Goal: Check status: Check status

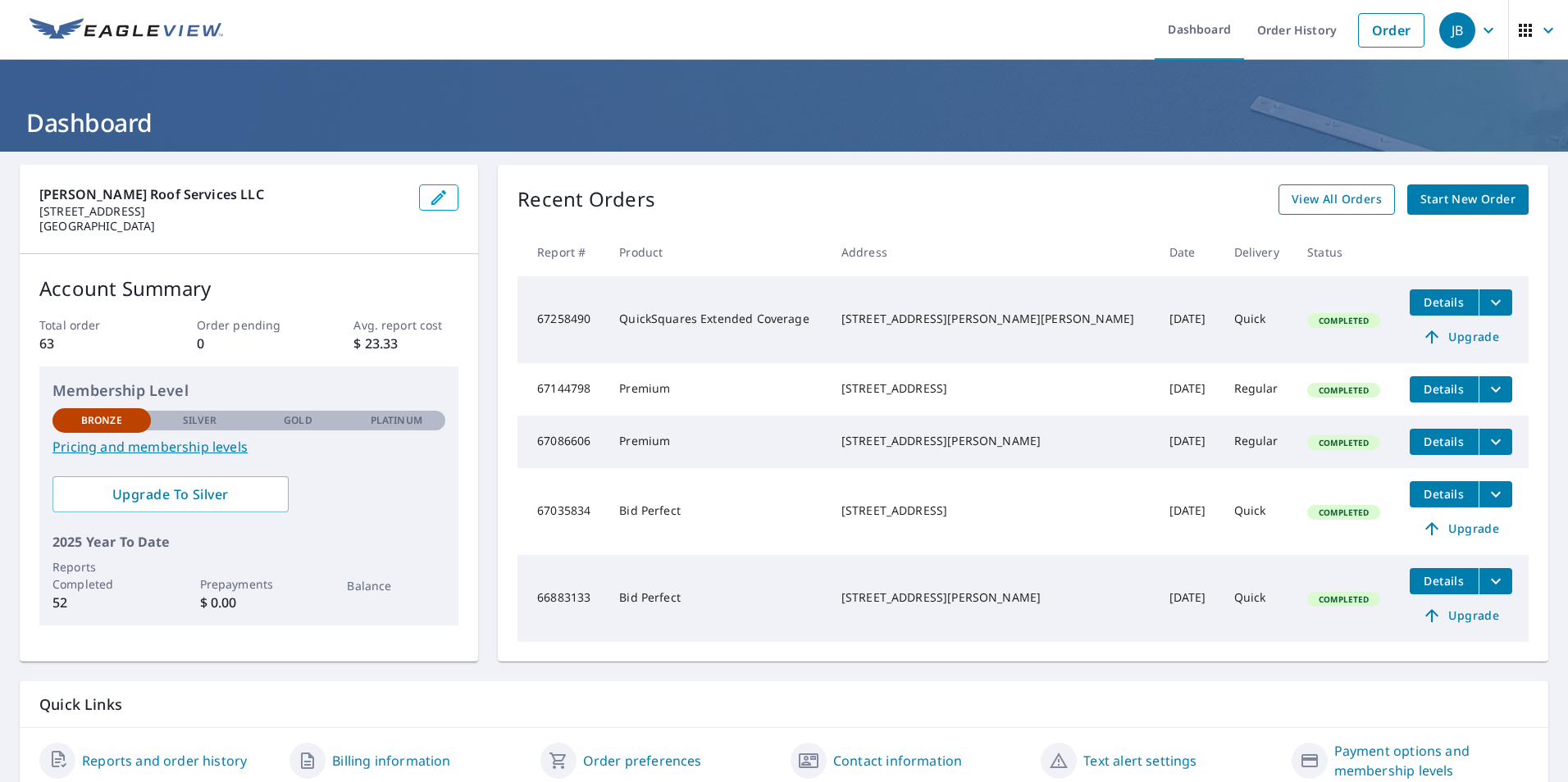
click at [1348, 197] on span "View All Orders" at bounding box center [1337, 199] width 90 height 20
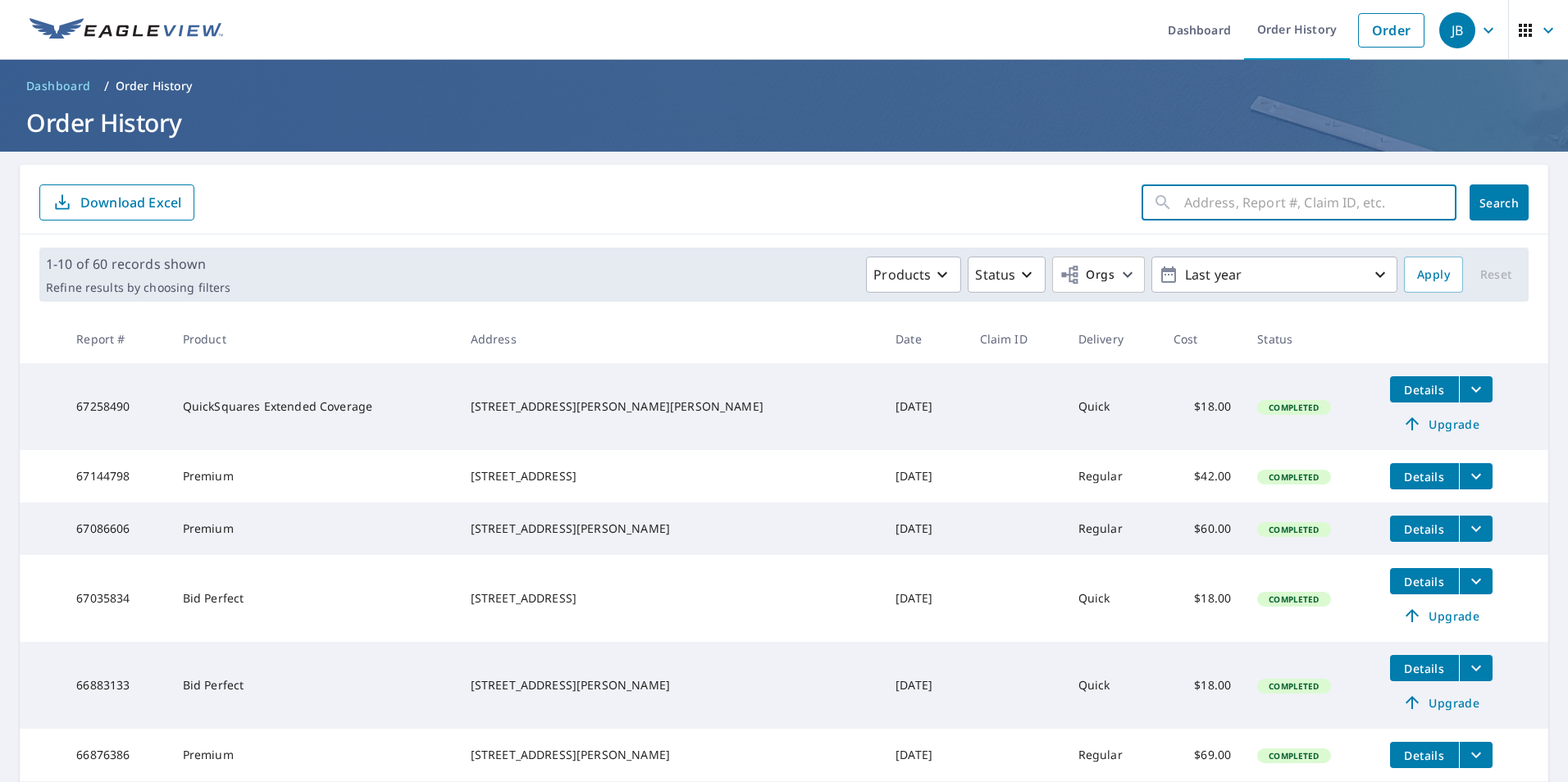
click at [1239, 208] on input "text" at bounding box center [1320, 202] width 272 height 46
type input "307 Fern"
click at [1491, 200] on span "Search" at bounding box center [1499, 202] width 32 height 15
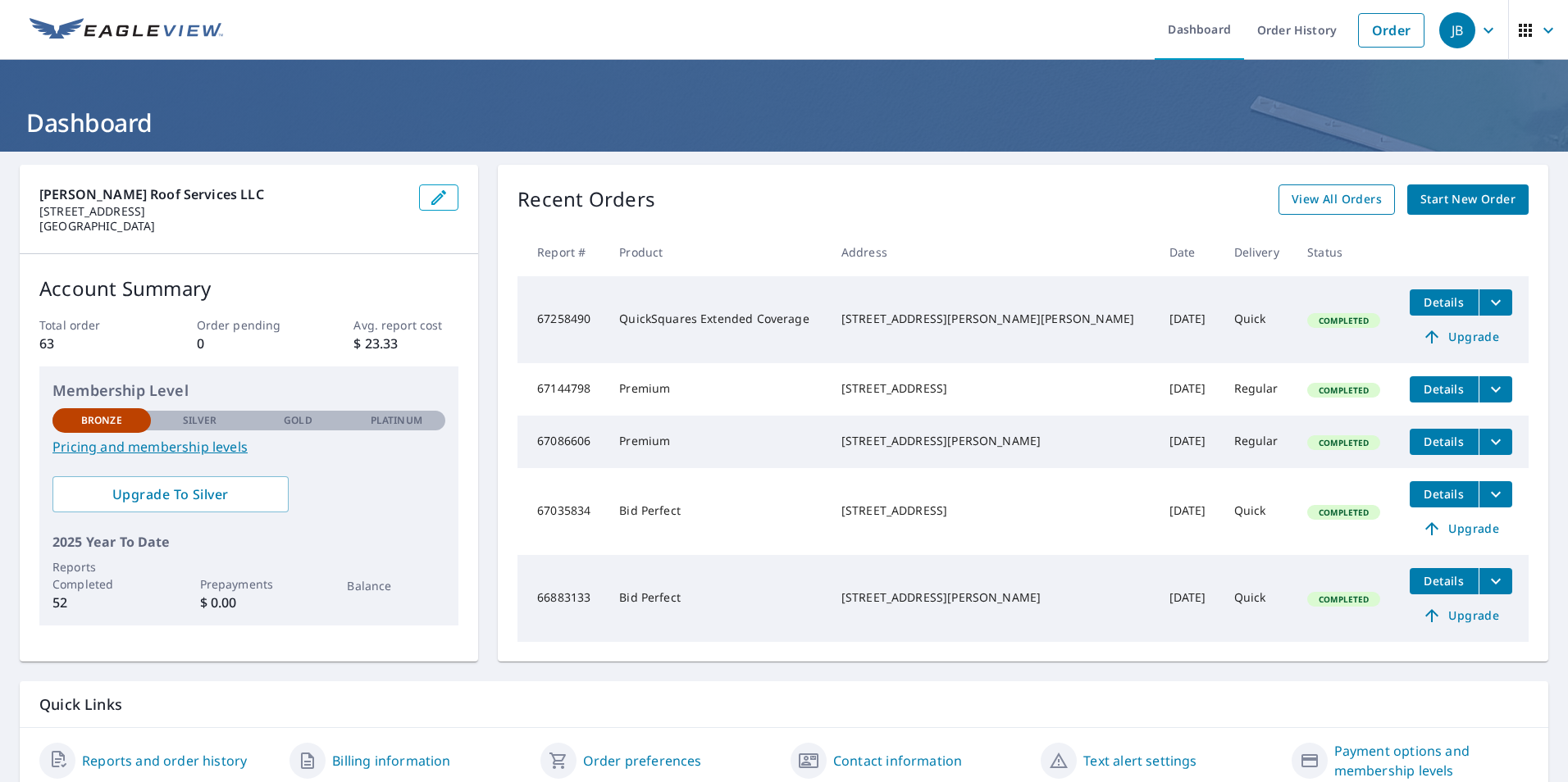
click at [1316, 201] on span "View All Orders" at bounding box center [1337, 199] width 90 height 20
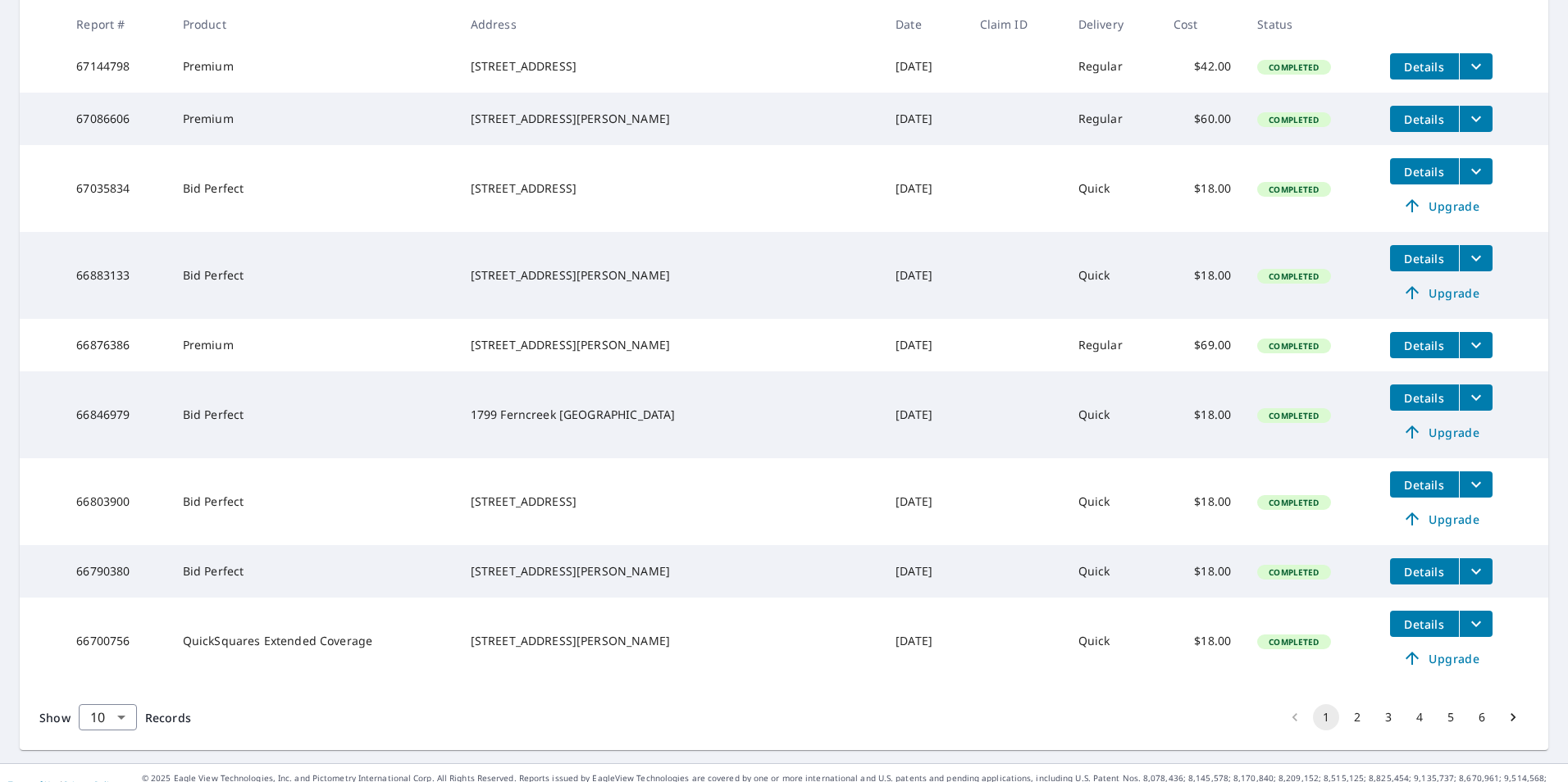
scroll to position [459, 0]
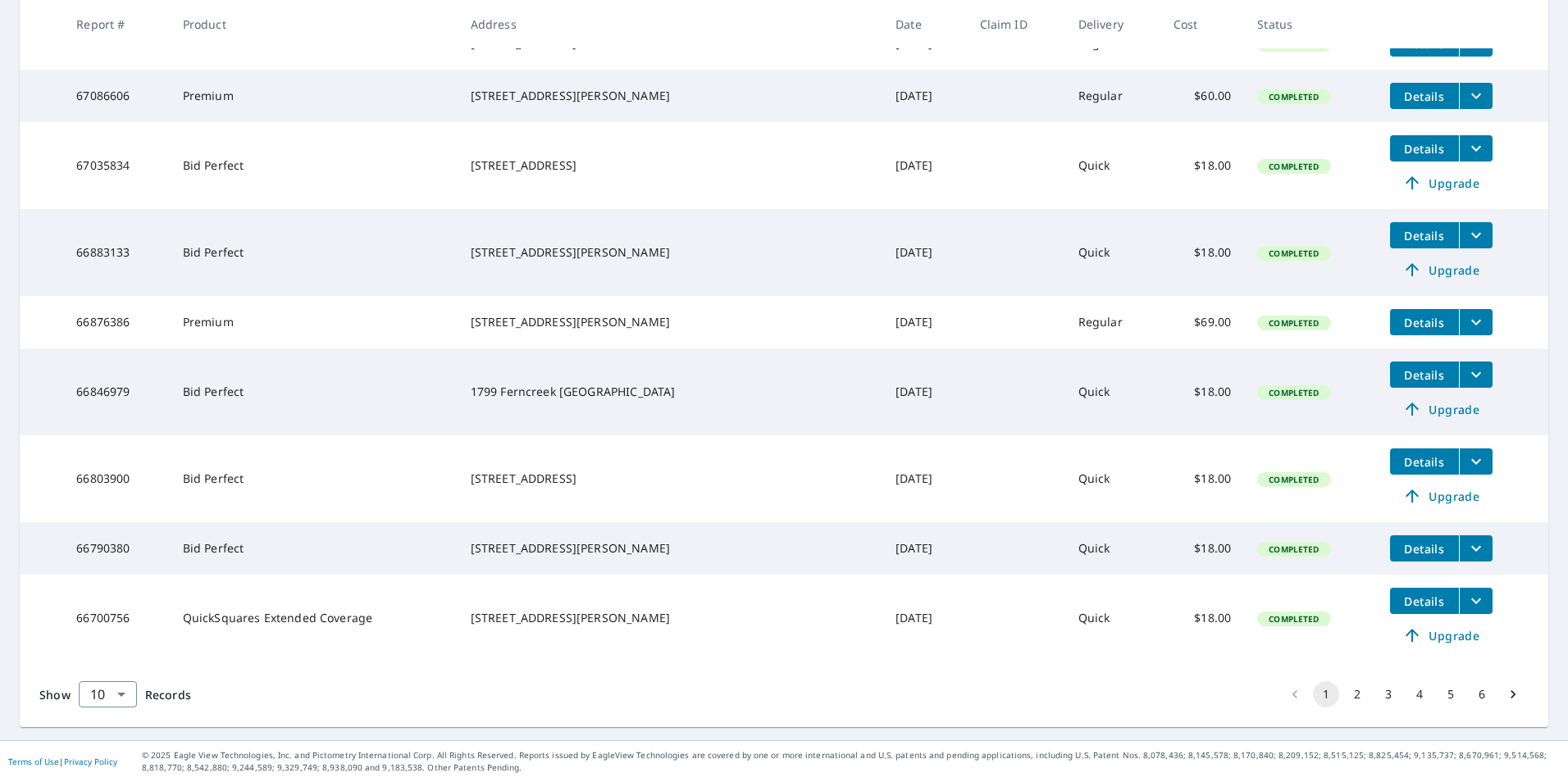
click at [1345, 691] on button "2" at bounding box center [1357, 694] width 26 height 26
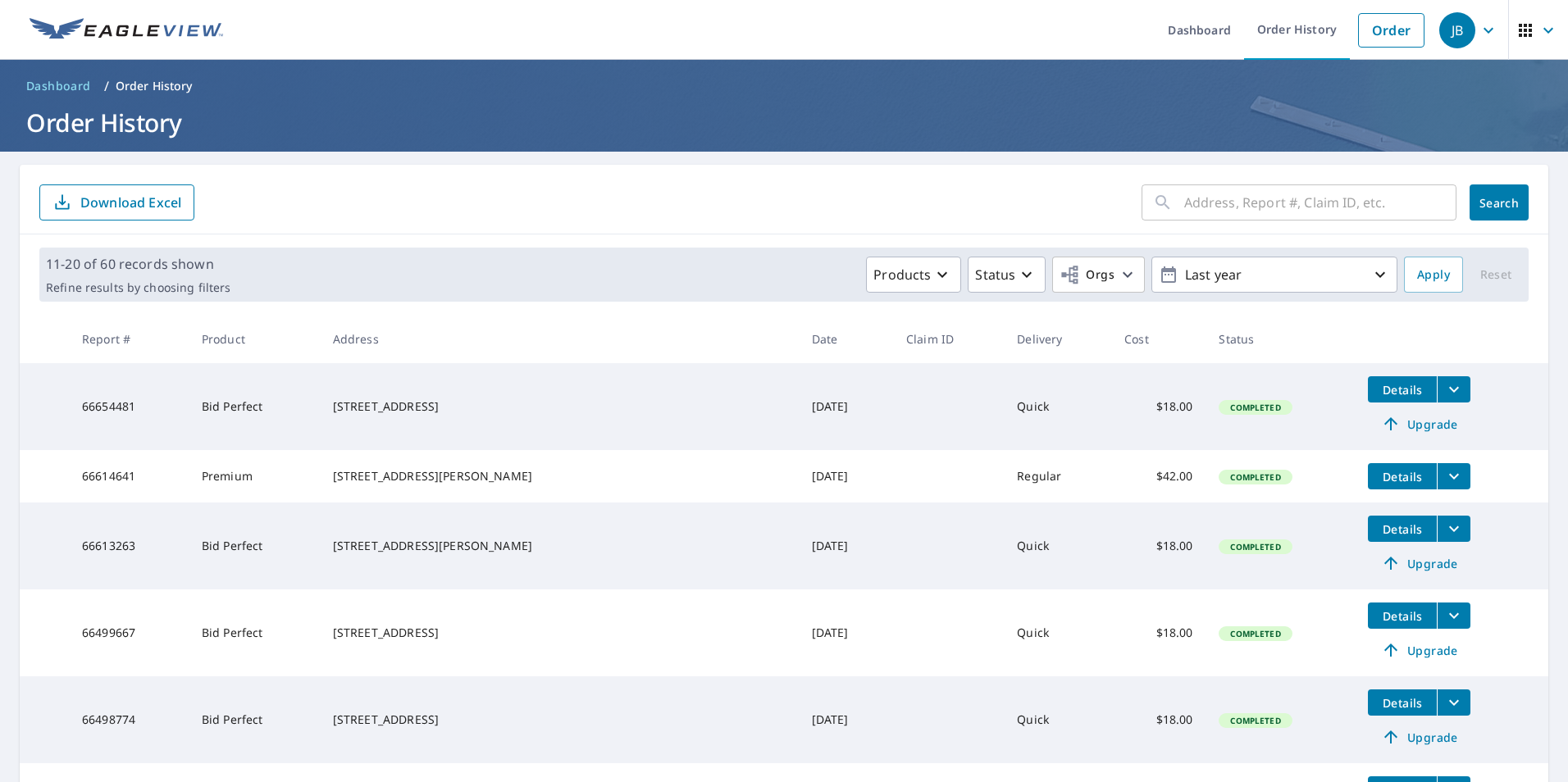
scroll to position [82, 0]
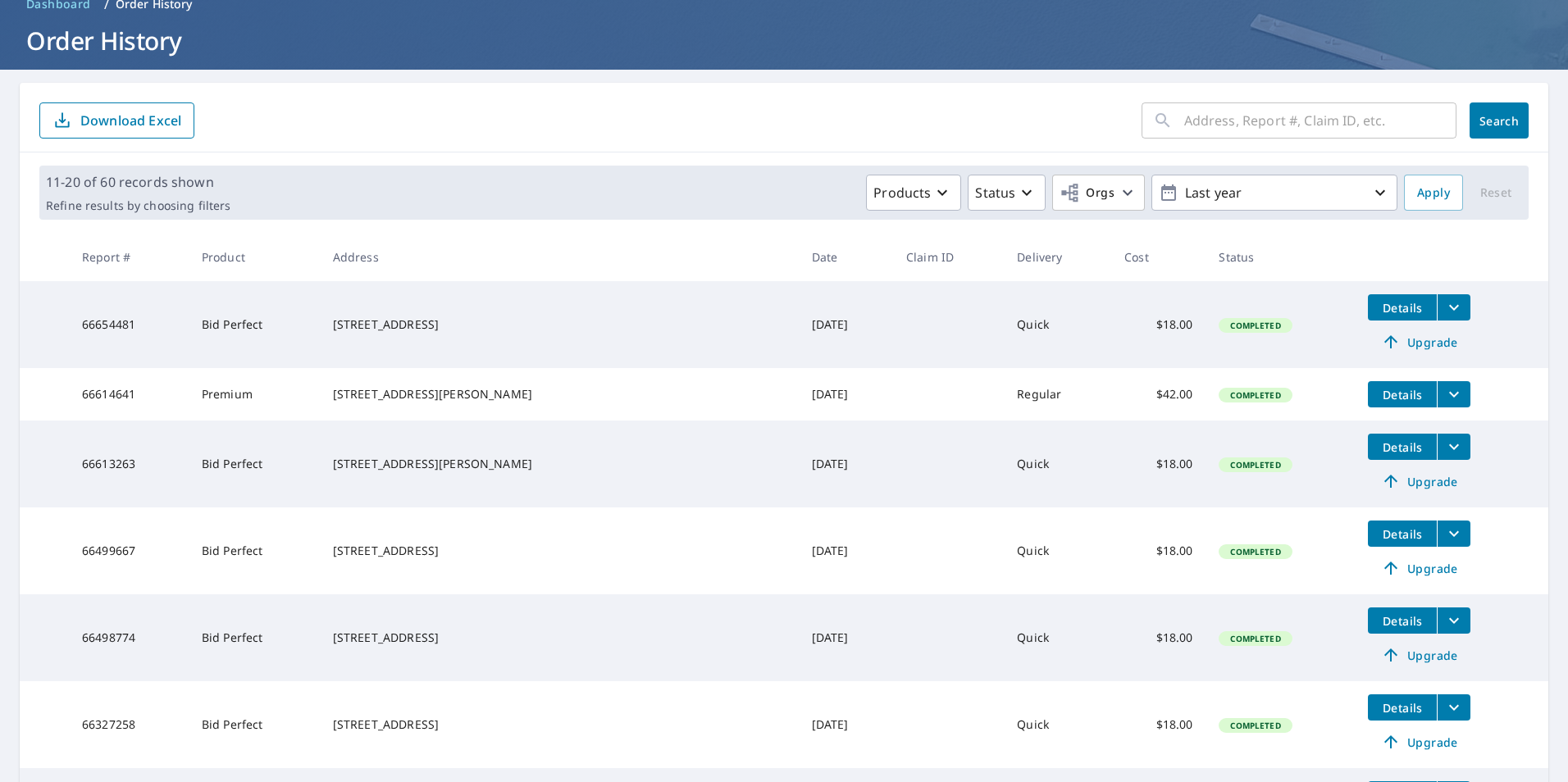
click at [1444, 389] on icon "filesDropdownBtn-66614641" at bounding box center [1453, 394] width 20 height 20
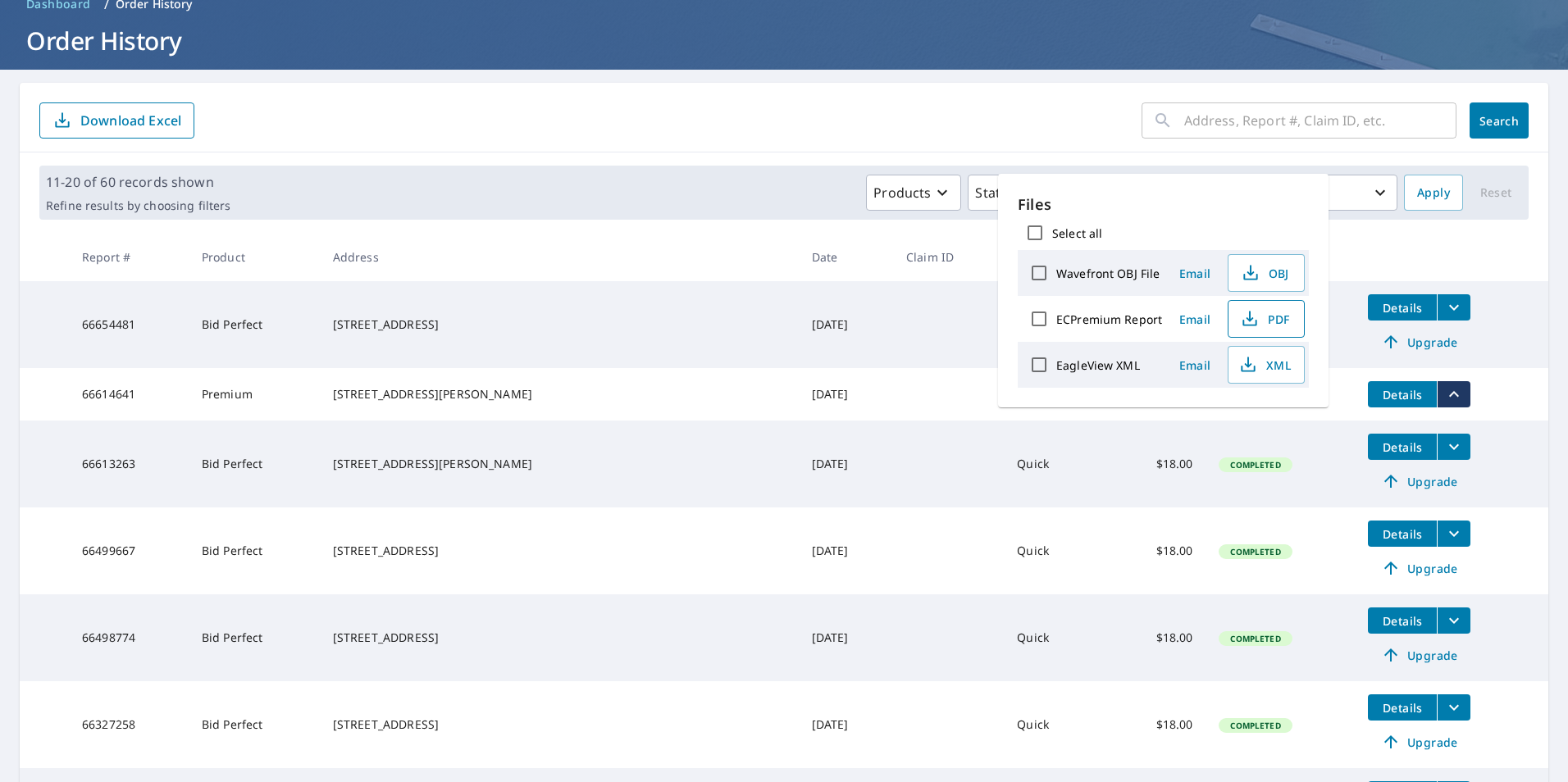
click at [1274, 317] on span "PDF" at bounding box center [1264, 319] width 53 height 20
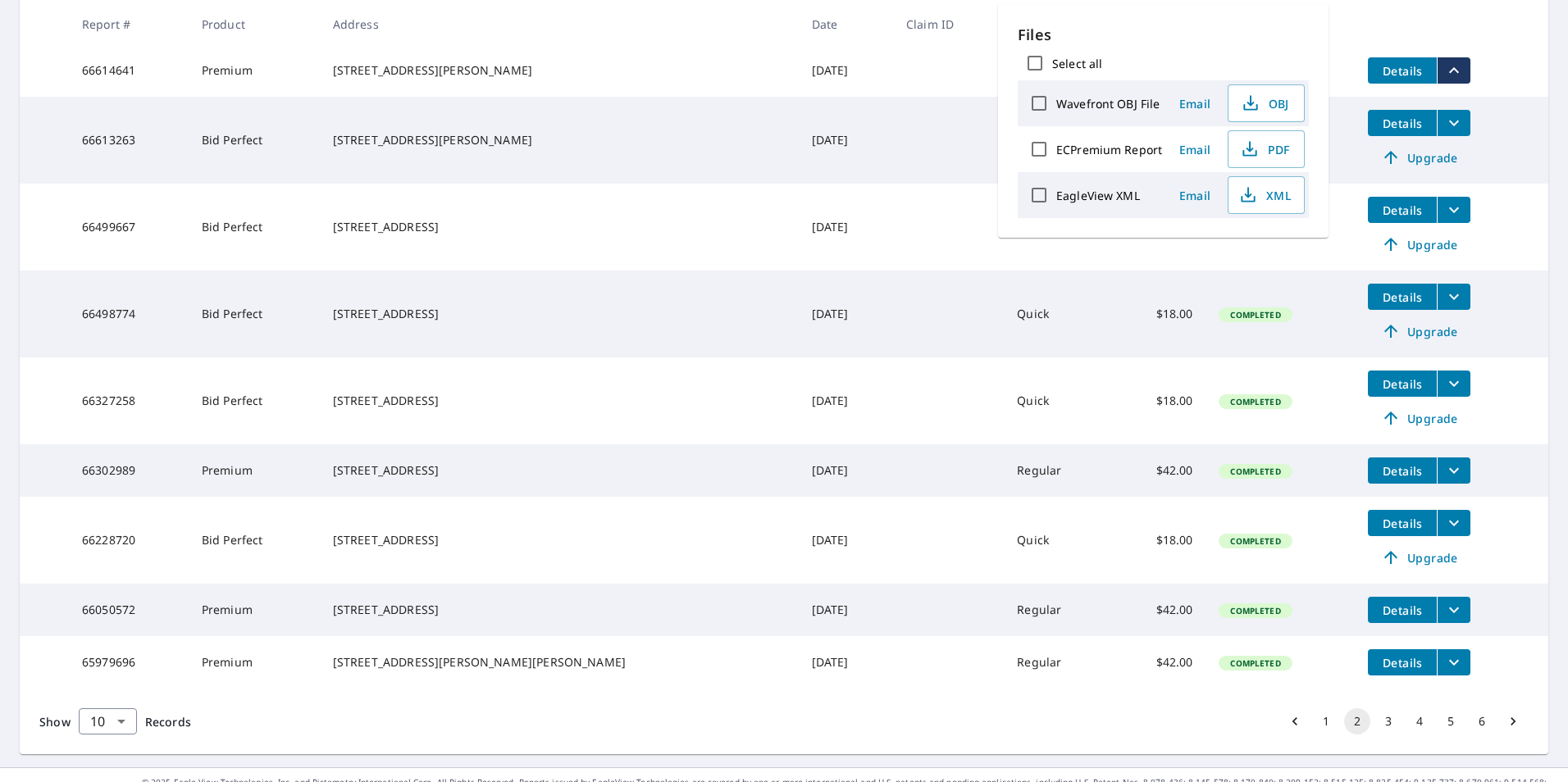
scroll to position [410, 0]
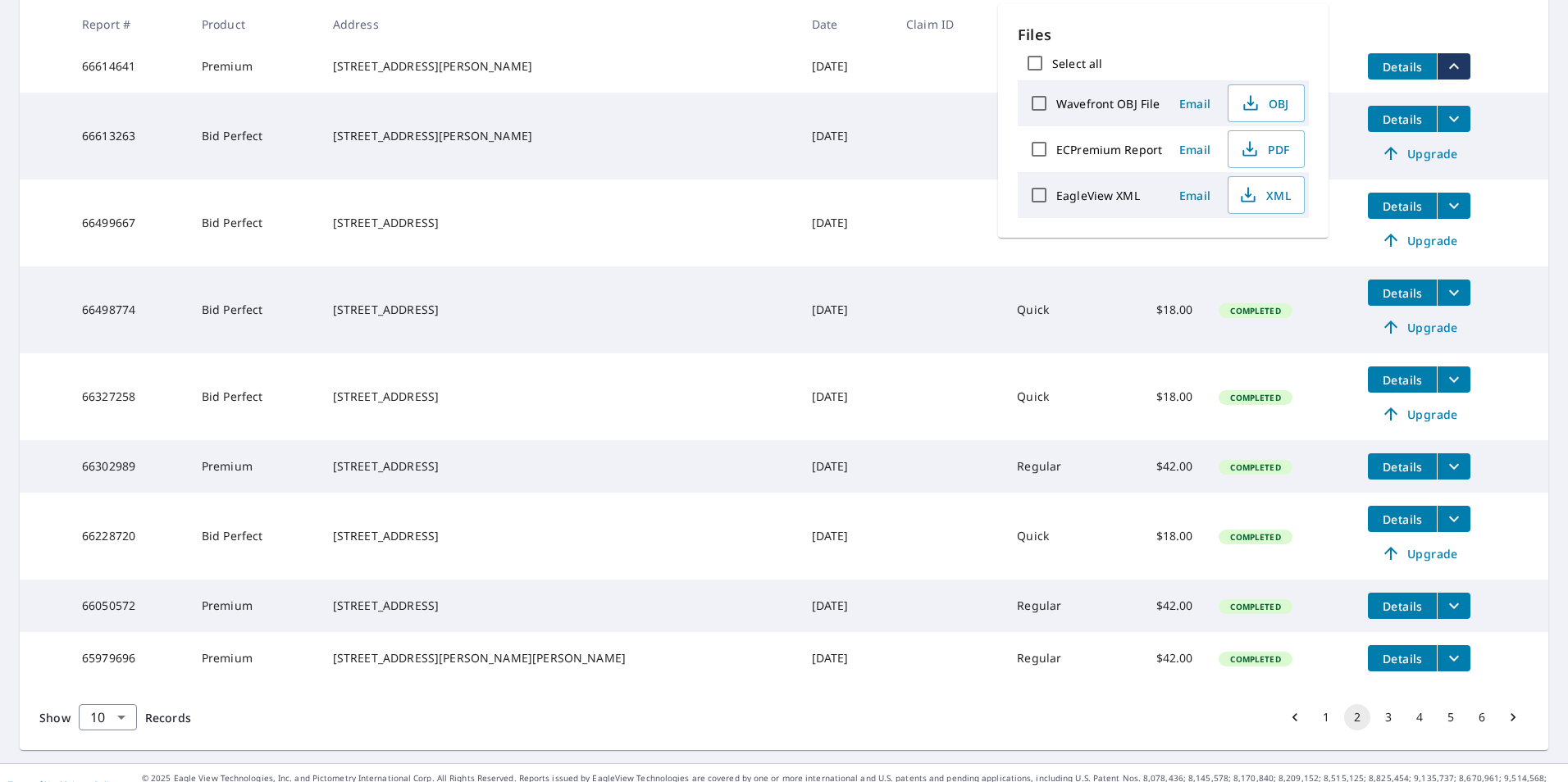
click at [893, 218] on td at bounding box center [948, 222] width 111 height 87
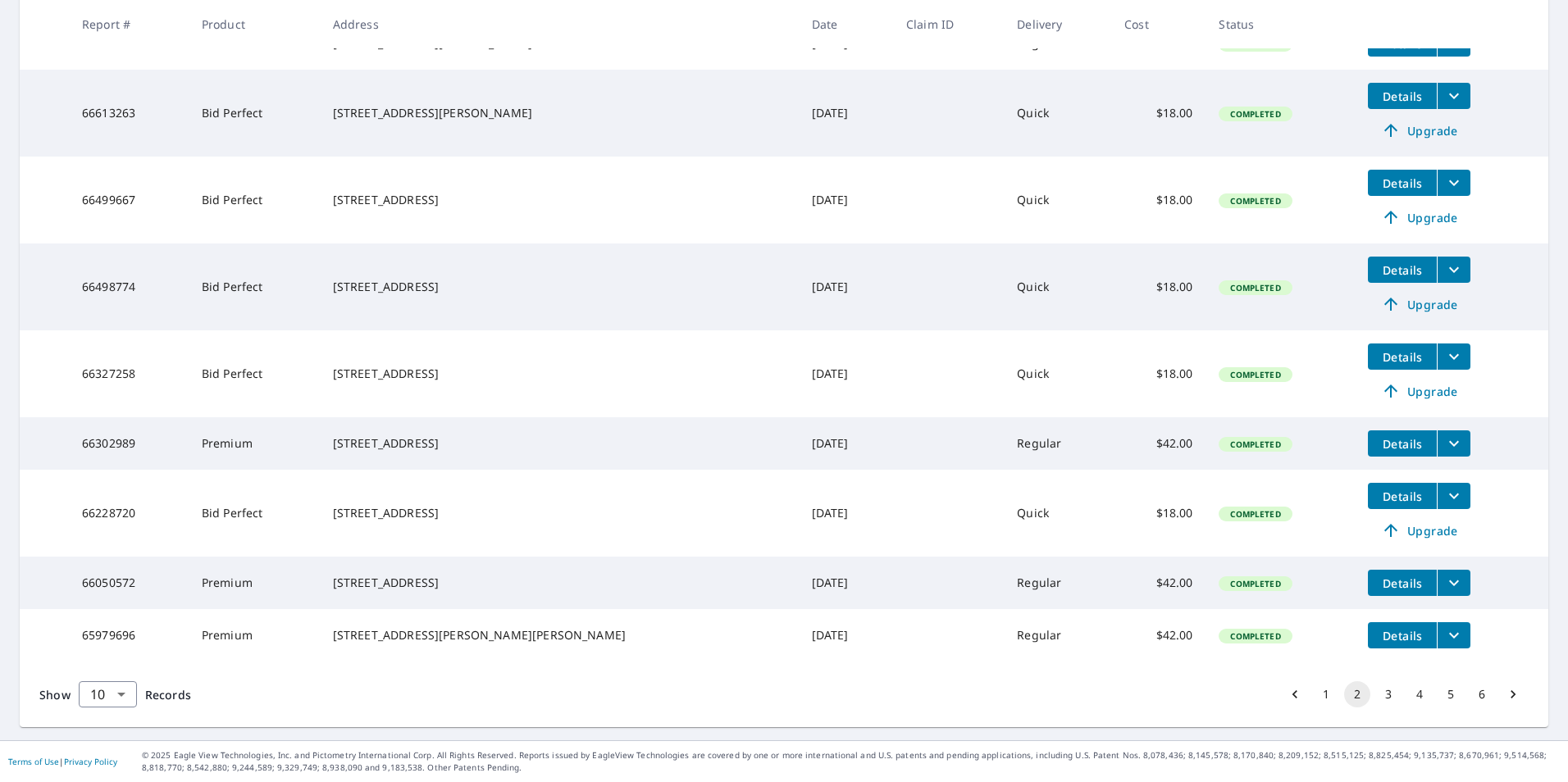
scroll to position [459, 0]
click at [1375, 693] on button "3" at bounding box center [1388, 694] width 26 height 26
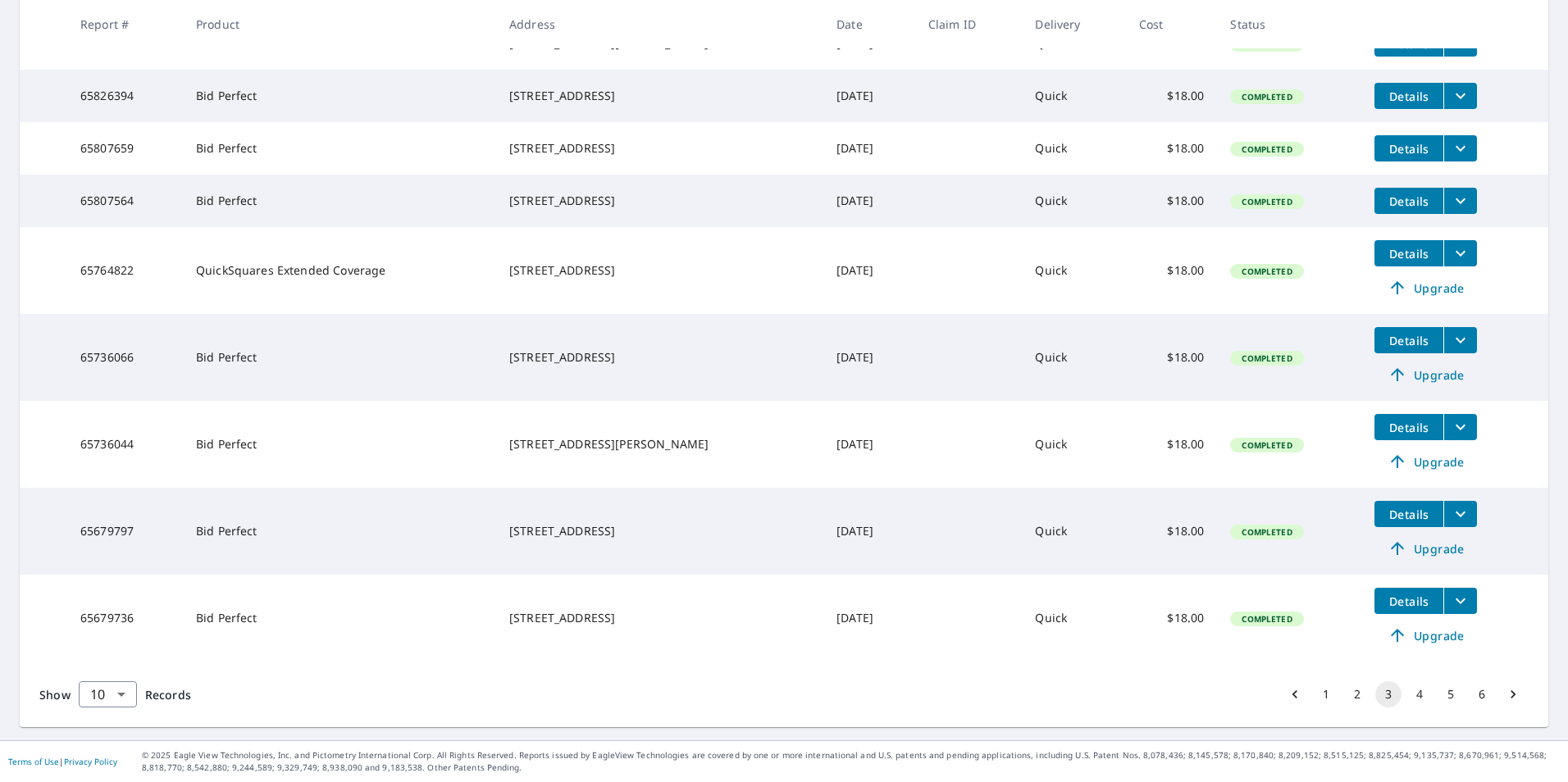
scroll to position [432, 0]
click at [1409, 694] on button "4" at bounding box center [1419, 694] width 26 height 26
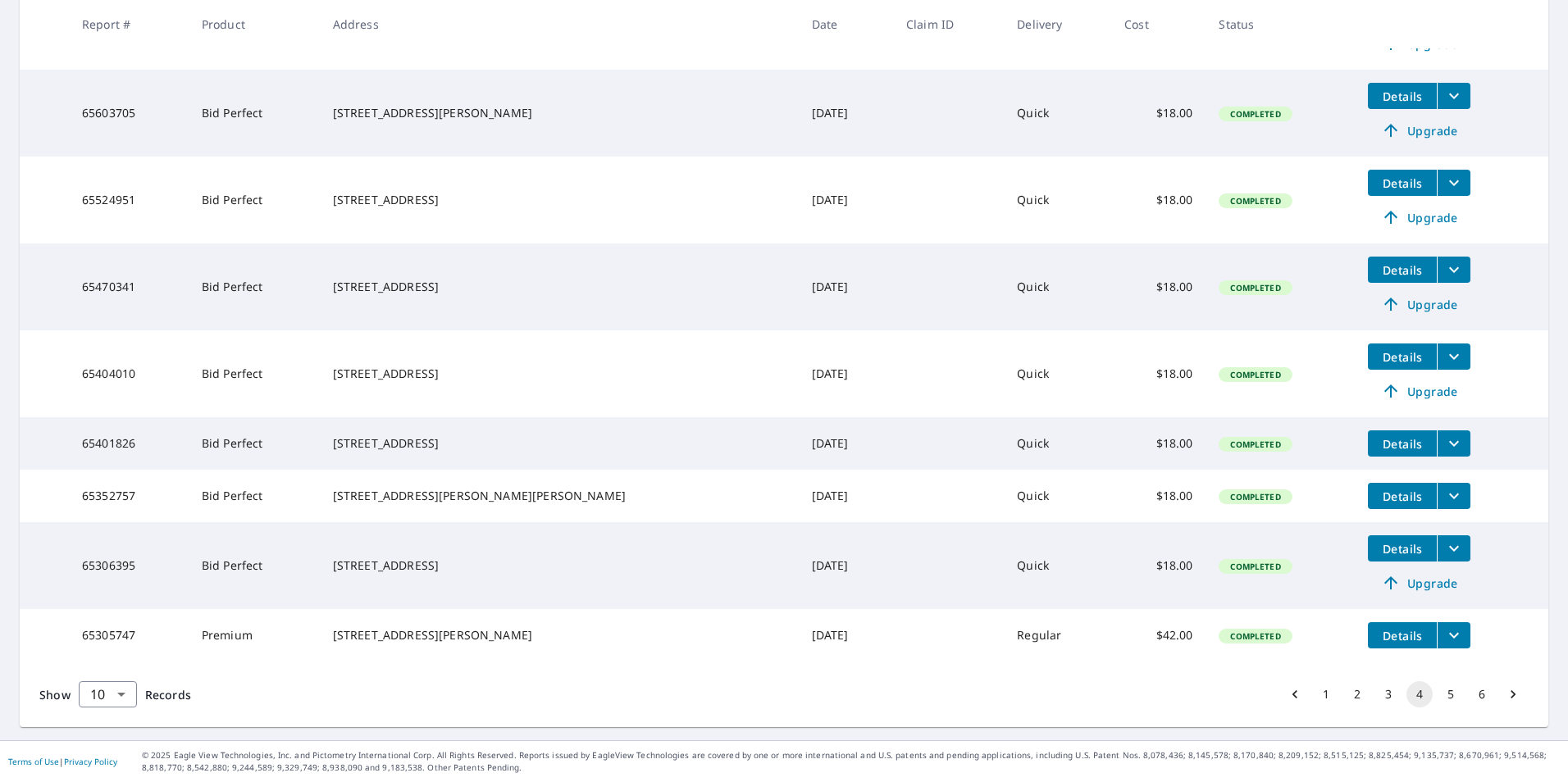
scroll to position [487, 0]
click at [1439, 690] on button "5" at bounding box center [1451, 694] width 26 height 26
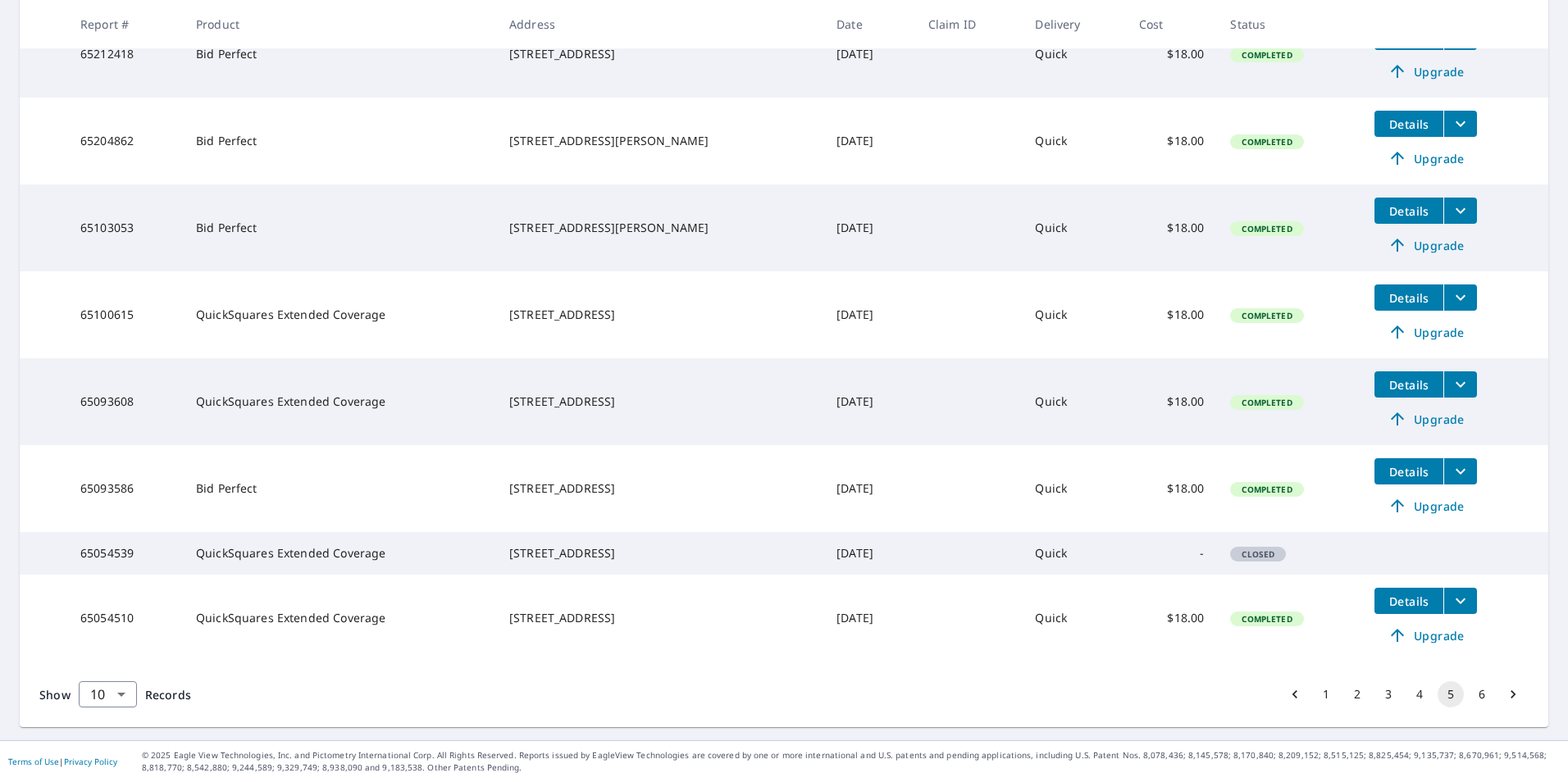
scroll to position [515, 0]
click at [1474, 693] on button "6" at bounding box center [1481, 694] width 26 height 26
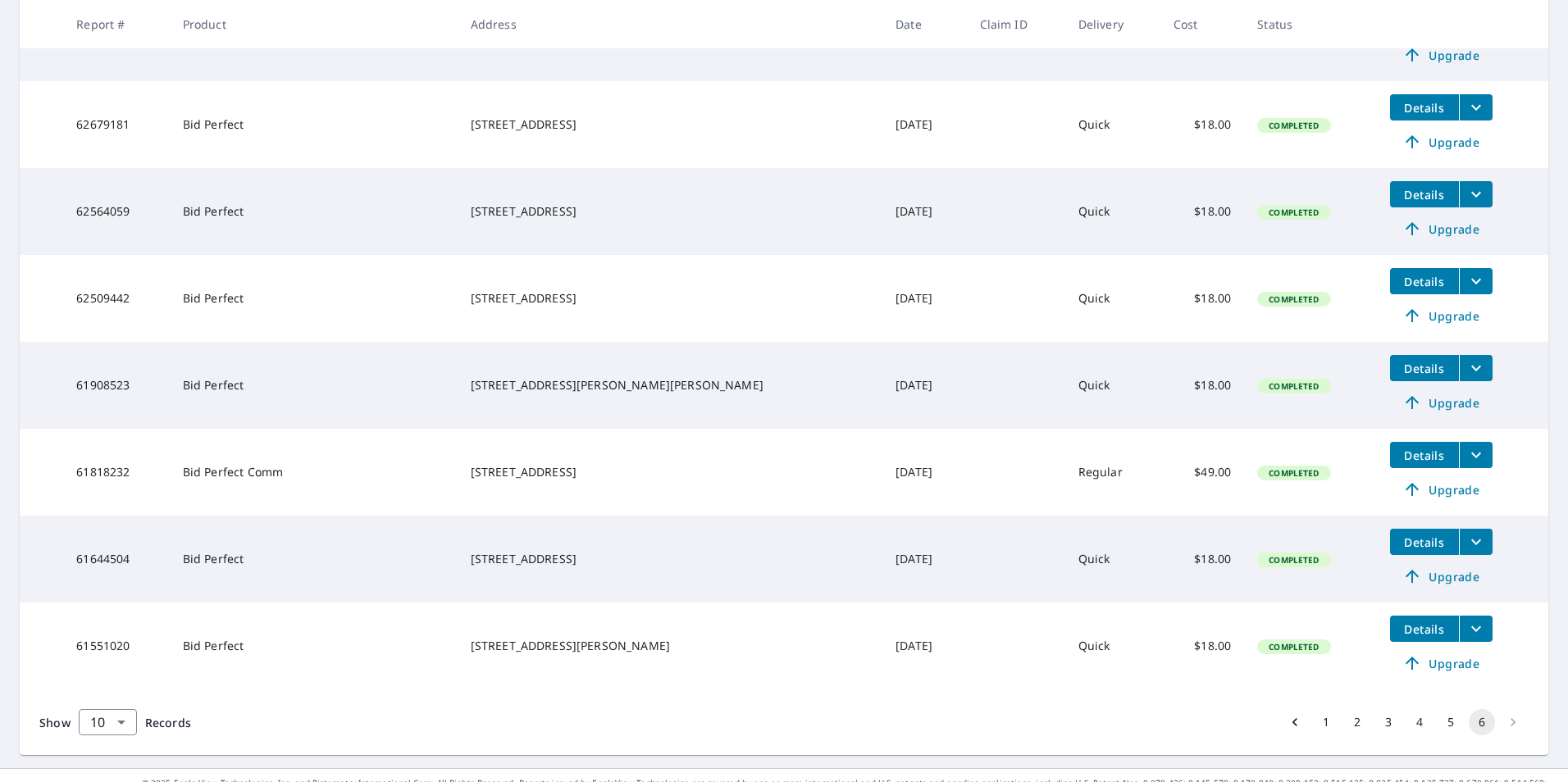
scroll to position [571, 0]
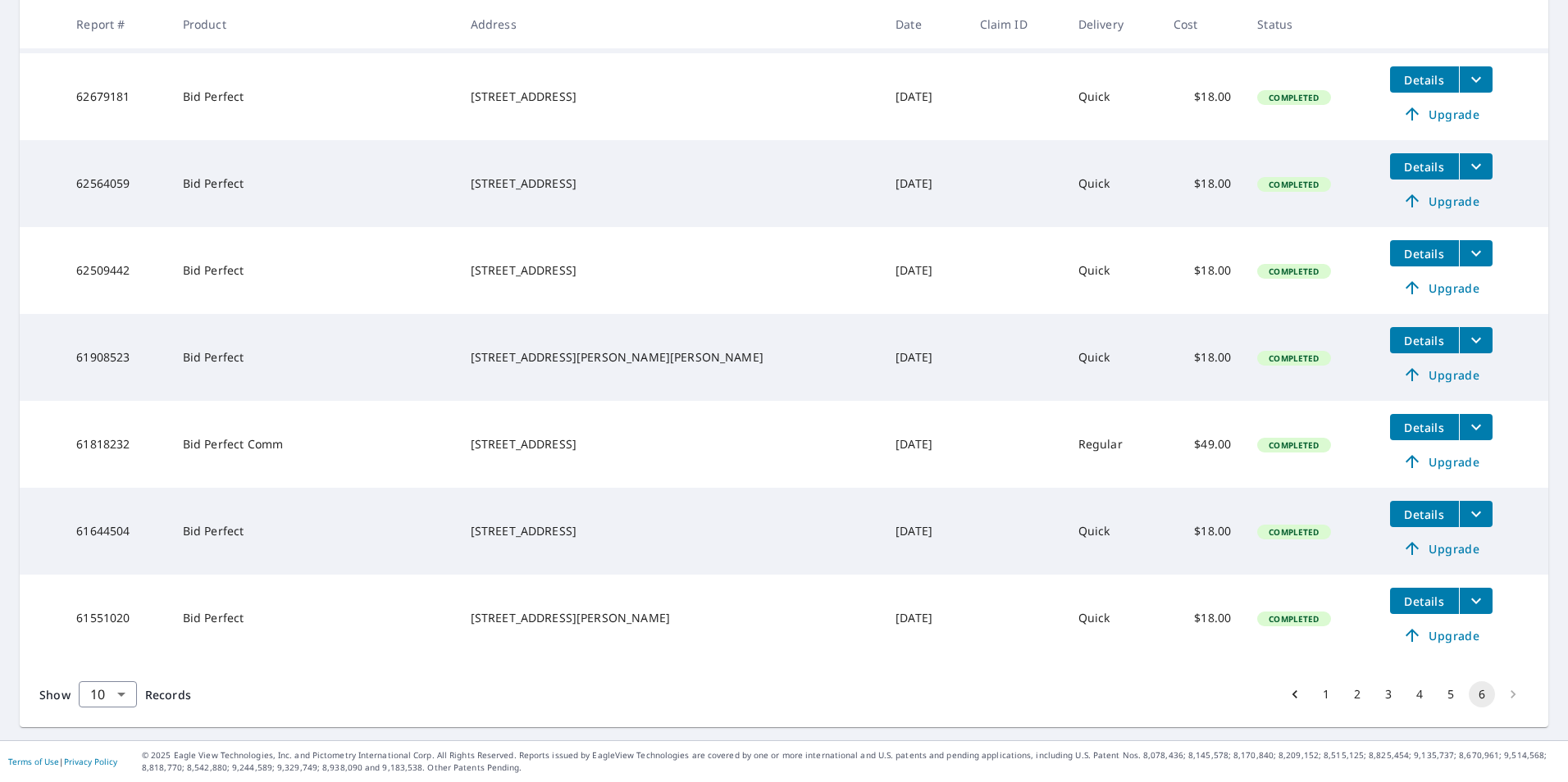
click at [1505, 695] on li "pagination navigation" at bounding box center [1513, 694] width 32 height 26
click at [1501, 695] on li "pagination navigation" at bounding box center [1513, 694] width 32 height 26
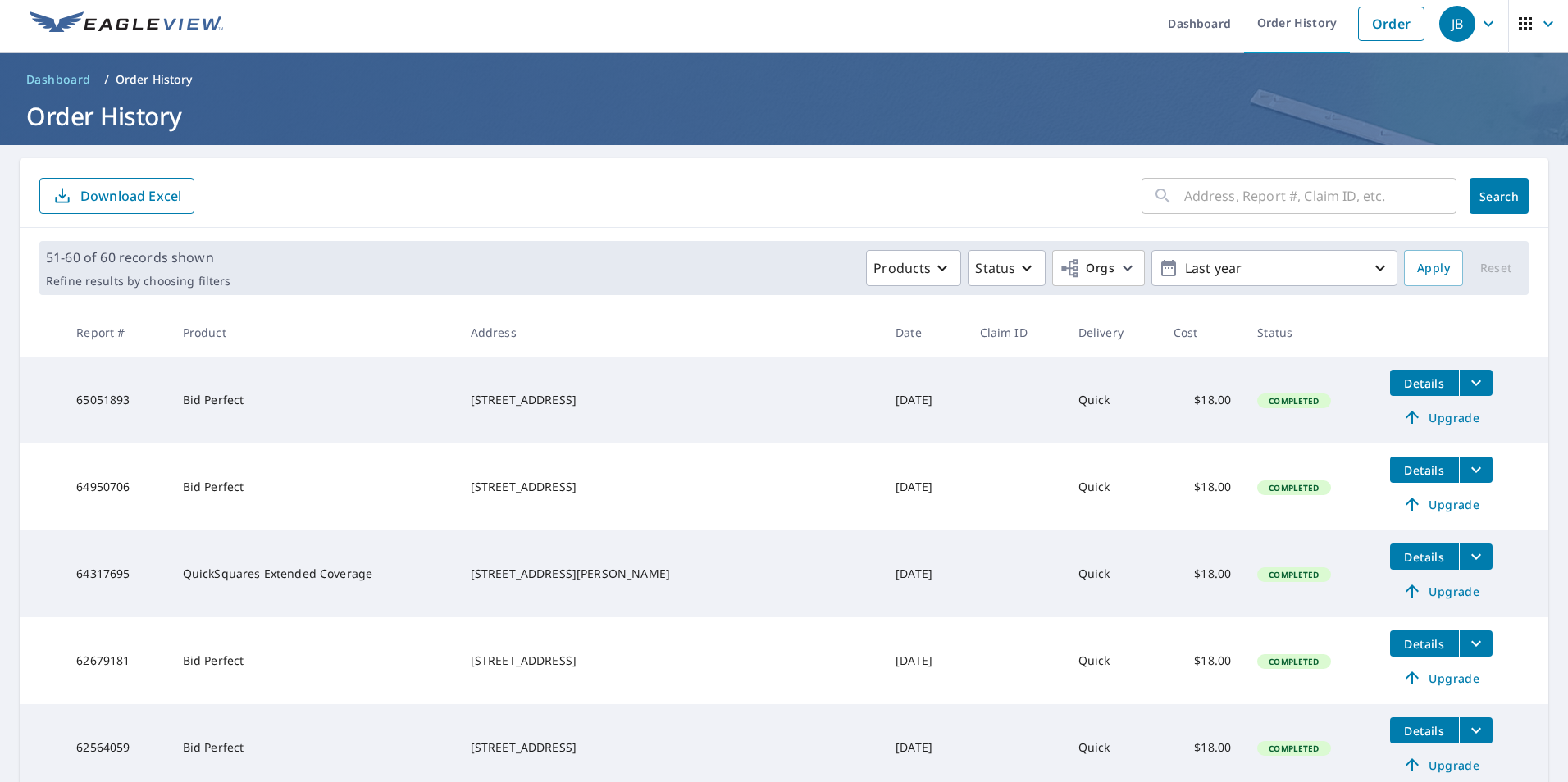
scroll to position [0, 0]
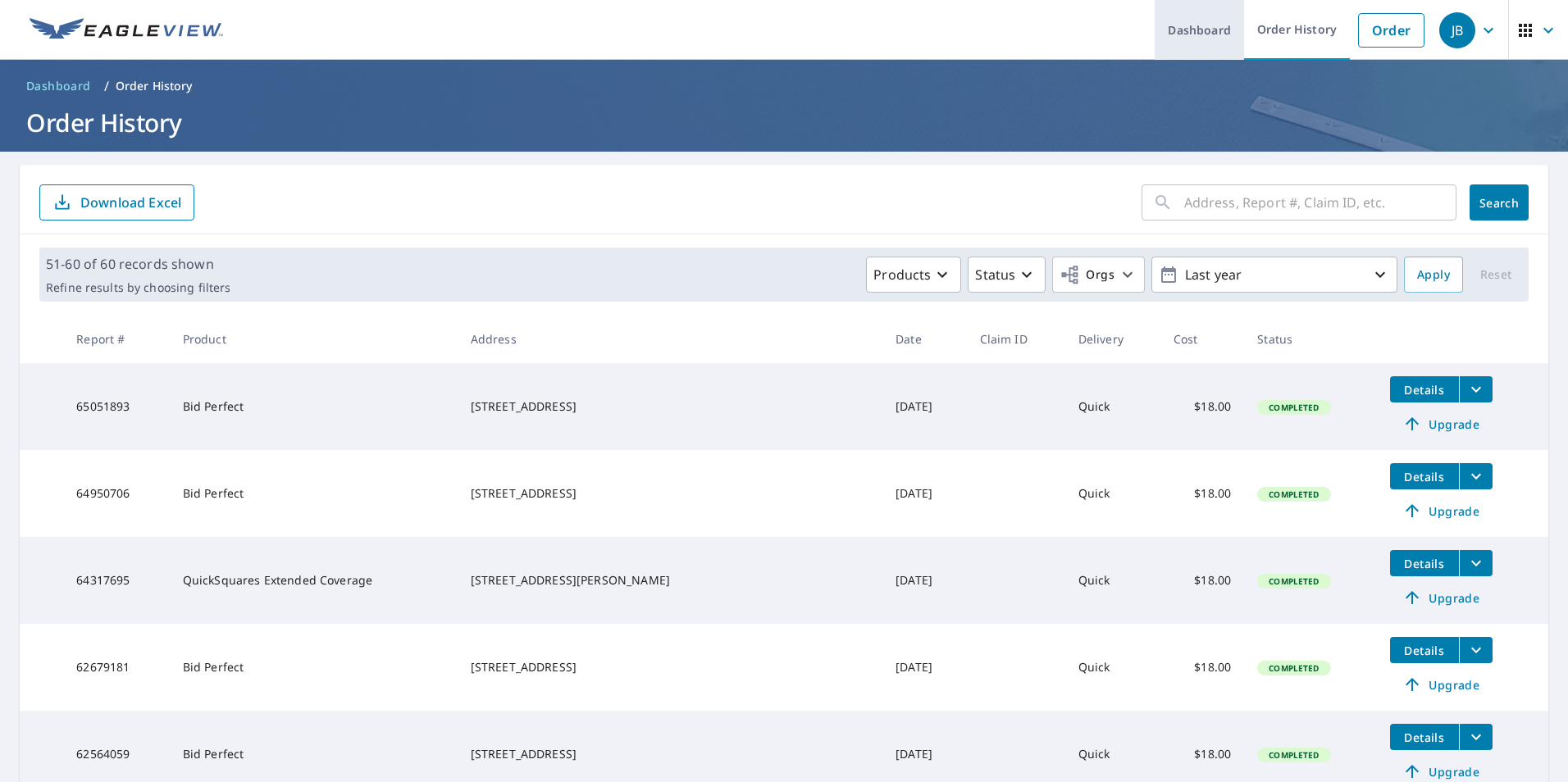
click at [1177, 31] on link "Dashboard" at bounding box center [1199, 30] width 90 height 60
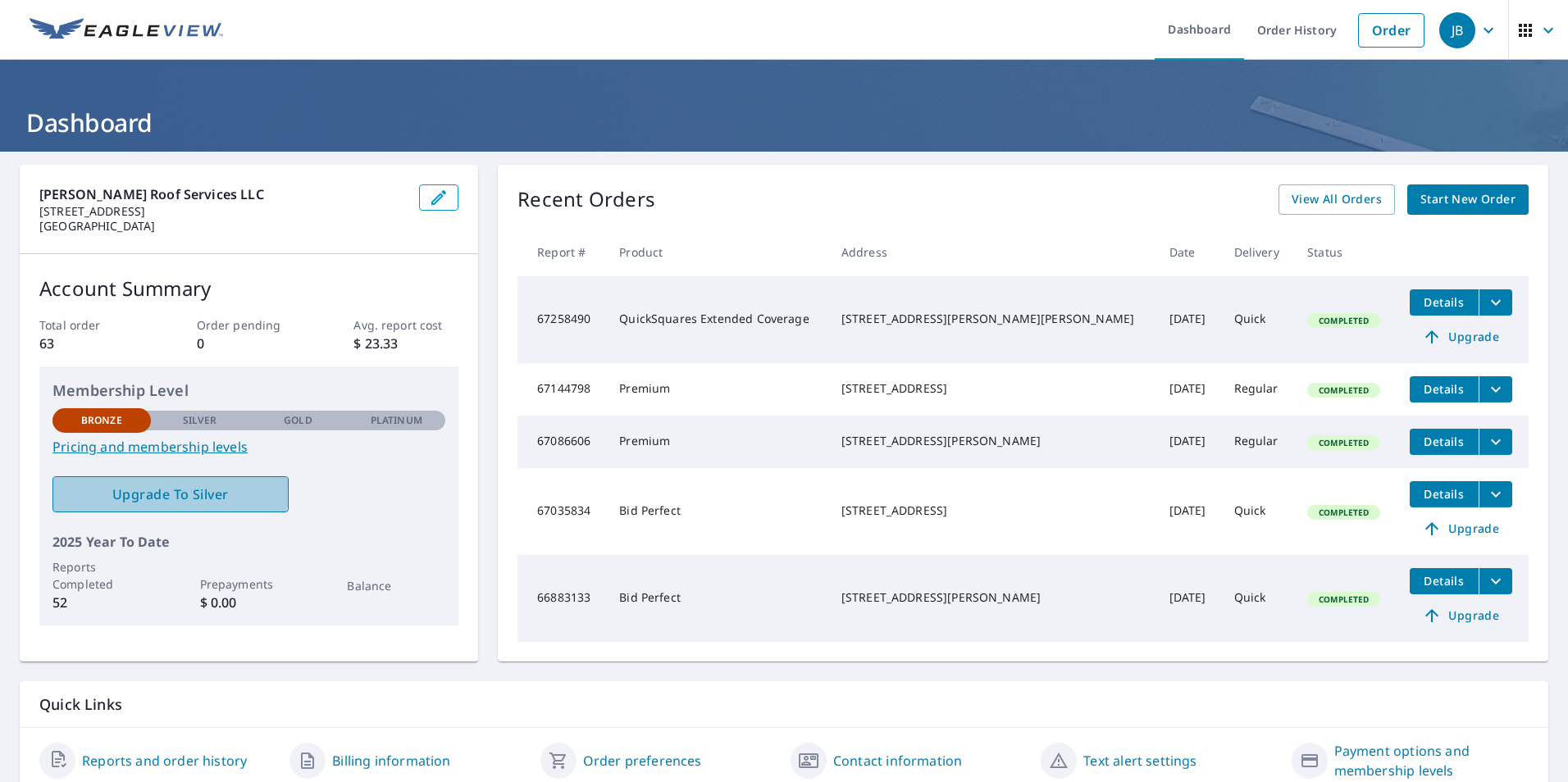
click at [165, 485] on span "Upgrade To Silver" at bounding box center [171, 494] width 210 height 18
